Goal: Find specific page/section: Find specific page/section

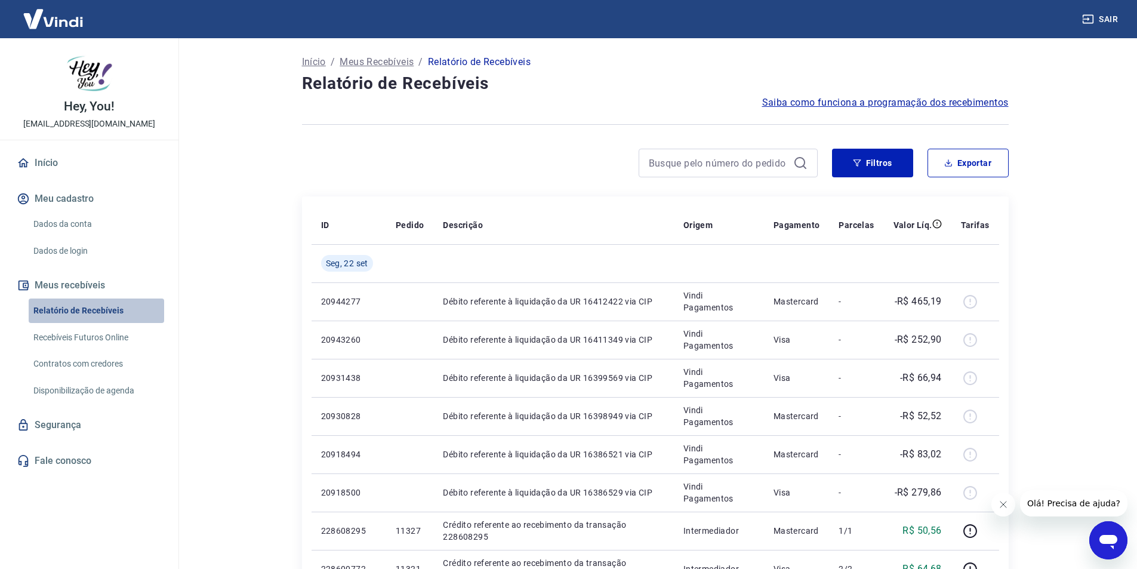
click at [91, 314] on link "Relatório de Recebíveis" at bounding box center [96, 310] width 135 height 24
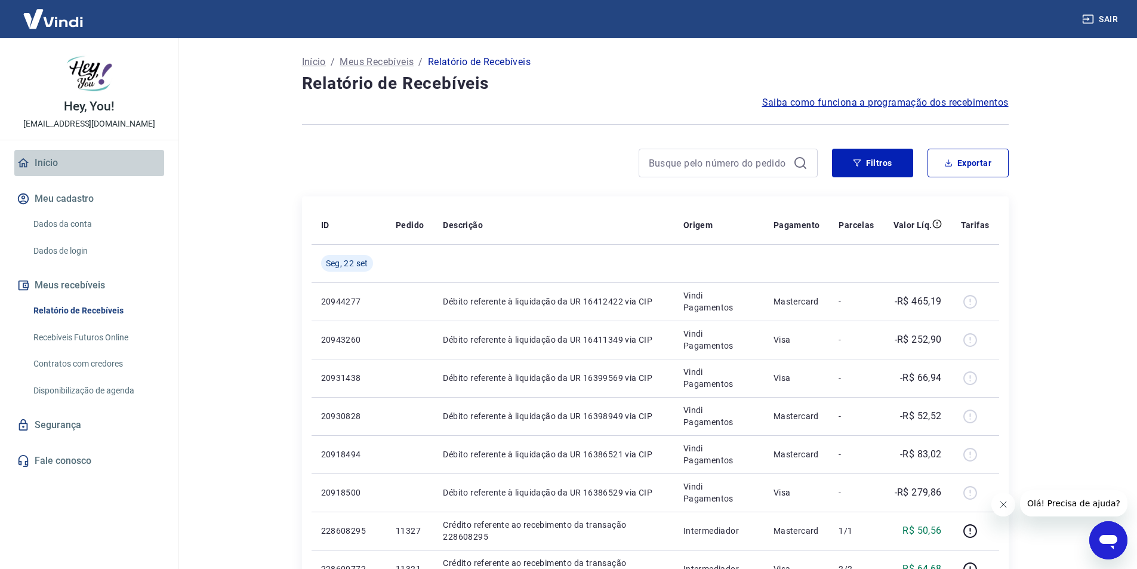
click at [59, 162] on link "Início" at bounding box center [89, 163] width 150 height 26
